Goal: Transaction & Acquisition: Purchase product/service

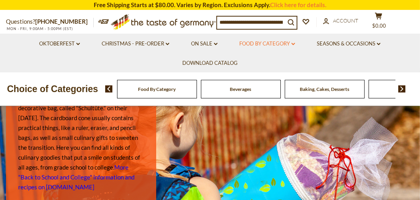
click at [252, 43] on link "Food By Category dropdown_arrow" at bounding box center [267, 44] width 56 height 9
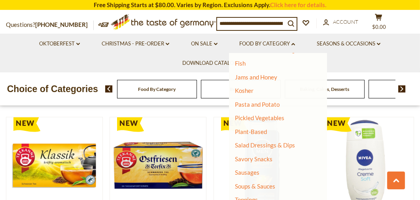
scroll to position [181, 0]
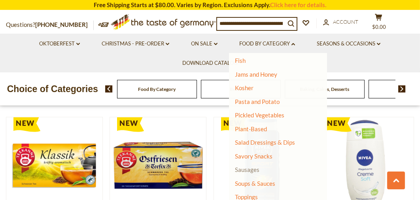
click at [246, 171] on link "Sausages" at bounding box center [247, 169] width 25 height 7
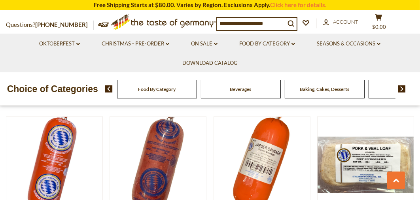
scroll to position [1521, 0]
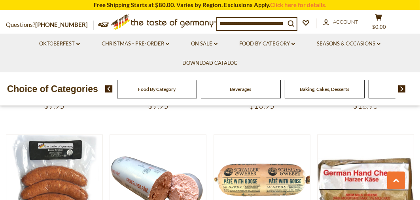
scroll to position [1666, 0]
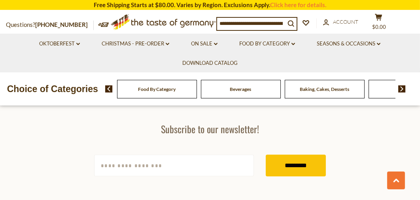
scroll to position [2244, 0]
